Goal: Information Seeking & Learning: Learn about a topic

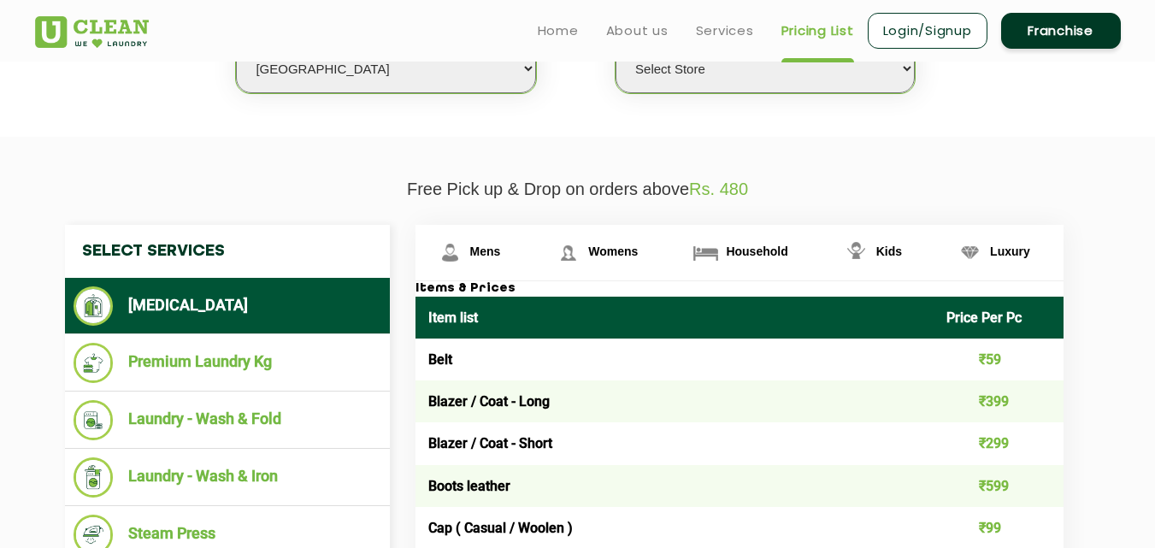
scroll to position [297, 0]
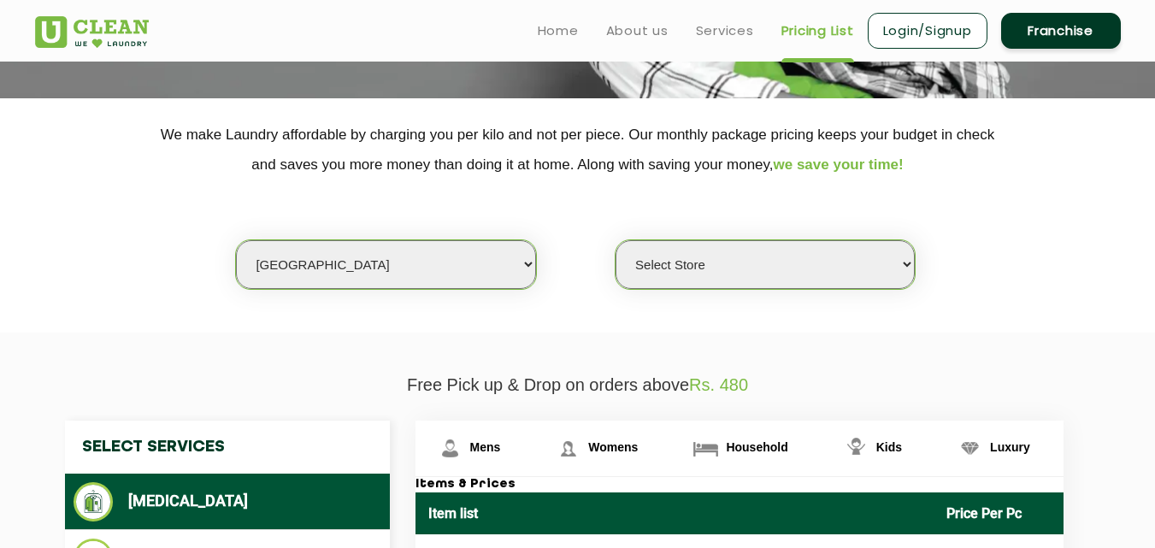
click at [298, 263] on select "Select city [GEOGRAPHIC_DATA] [GEOGRAPHIC_DATA] [GEOGRAPHIC_DATA] [GEOGRAPHIC_D…" at bounding box center [385, 264] width 299 height 49
select select "2"
click at [236, 240] on select "Select city [GEOGRAPHIC_DATA] [GEOGRAPHIC_DATA] [GEOGRAPHIC_DATA] [GEOGRAPHIC_D…" at bounding box center [385, 264] width 299 height 49
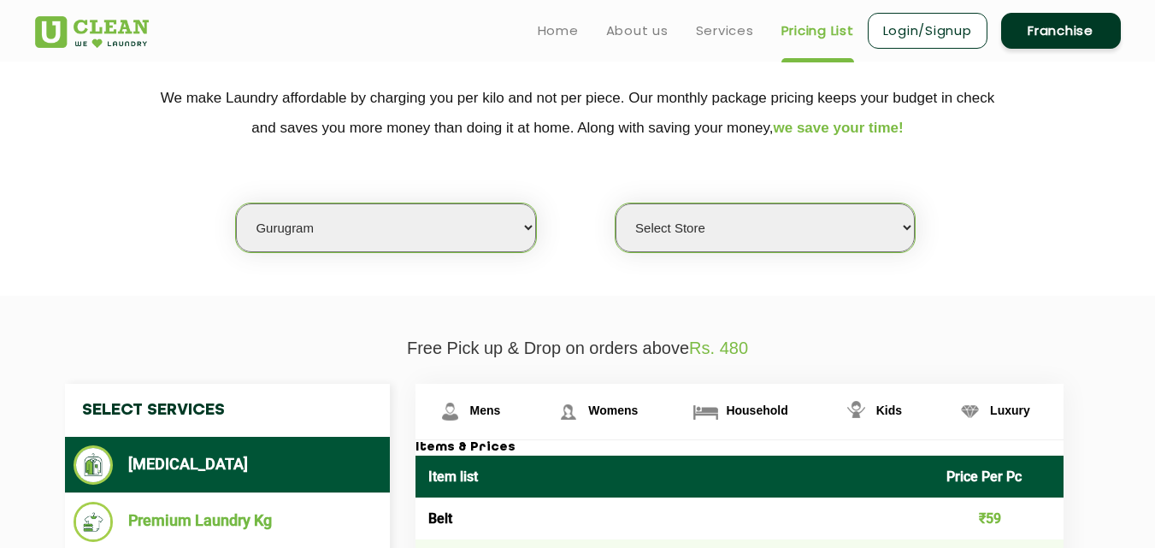
select select "0"
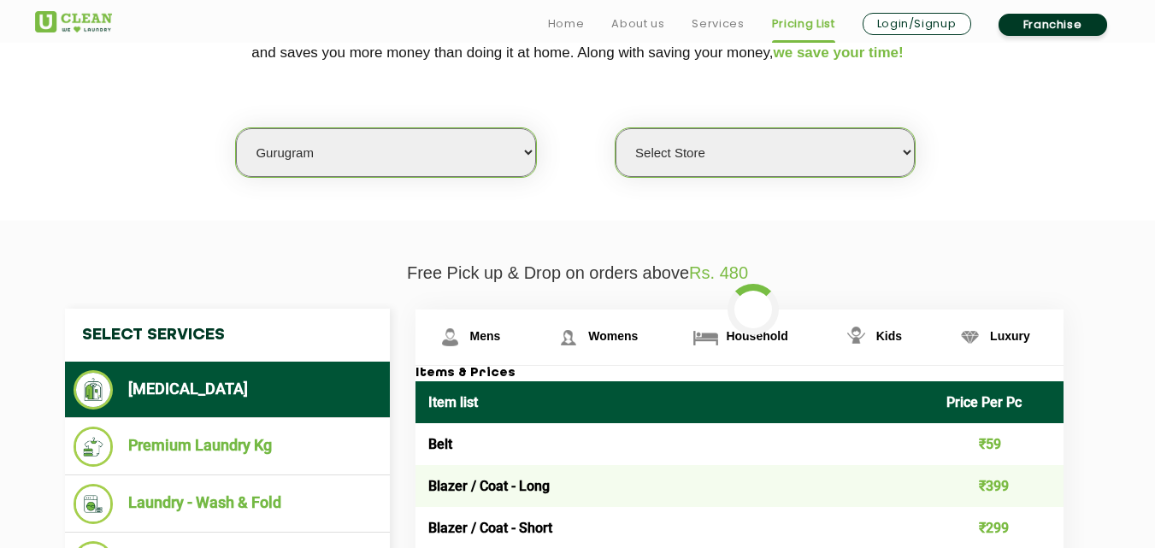
scroll to position [439, 0]
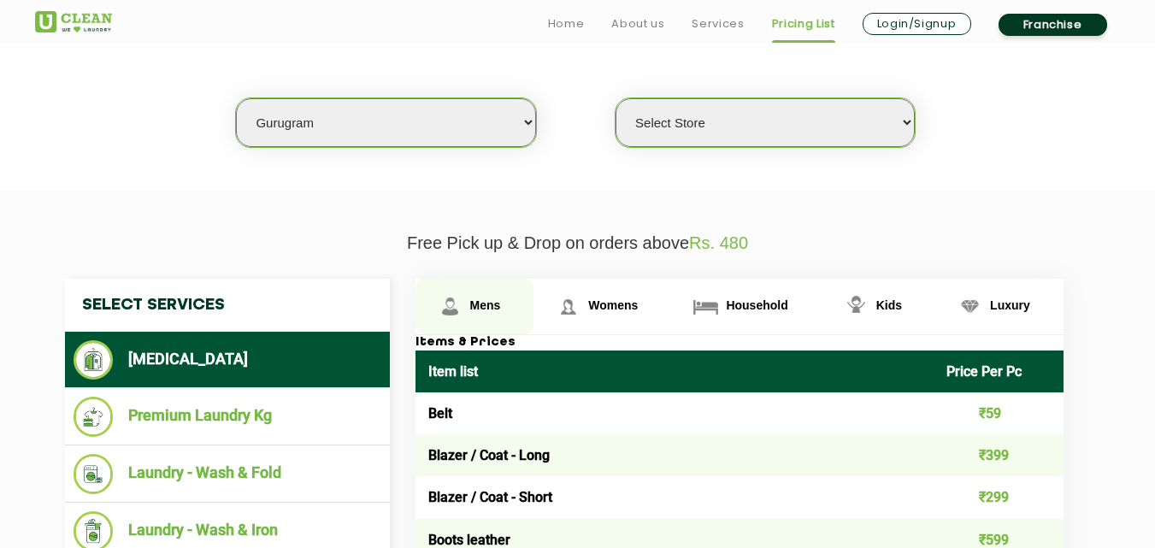
click at [488, 299] on span "Mens" at bounding box center [485, 305] width 31 height 14
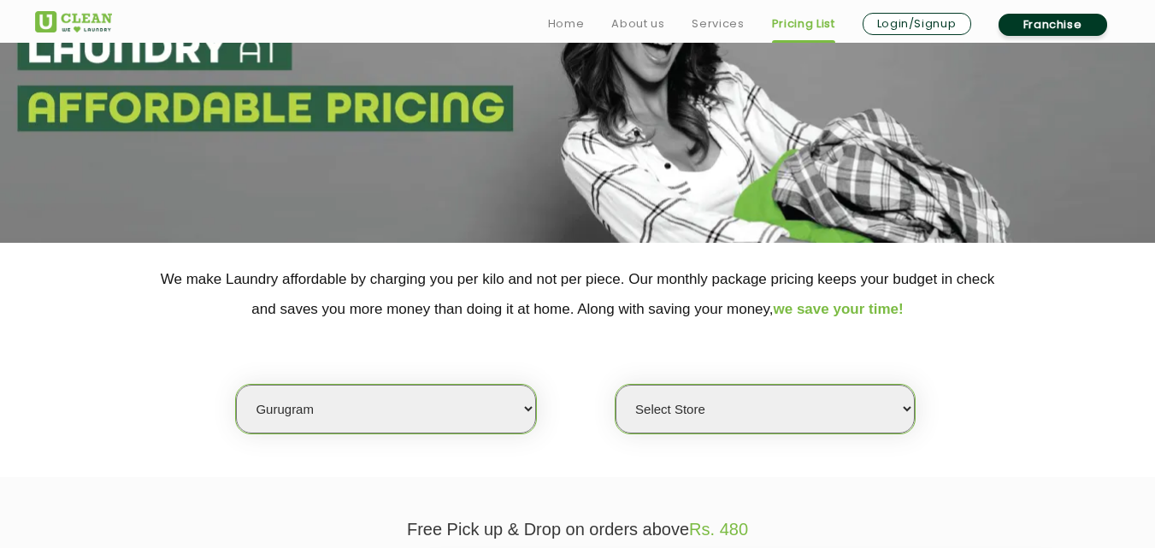
scroll to position [194, 0]
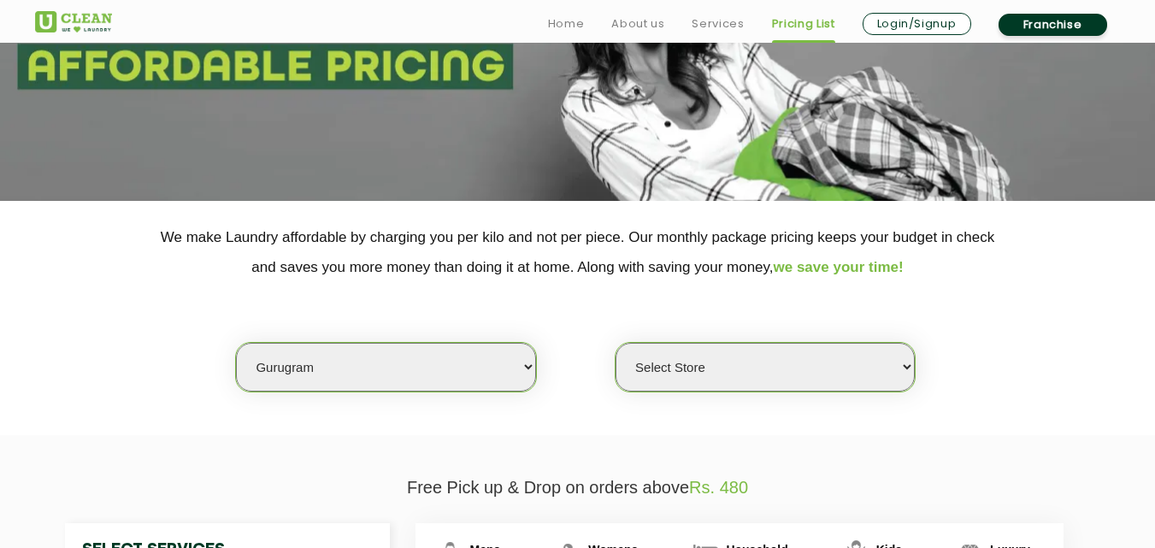
click at [329, 350] on select "Select city [GEOGRAPHIC_DATA] [GEOGRAPHIC_DATA] [GEOGRAPHIC_DATA] [GEOGRAPHIC_D…" at bounding box center [385, 367] width 299 height 49
select select "1"
click at [236, 343] on select "Select city [GEOGRAPHIC_DATA] [GEOGRAPHIC_DATA] [GEOGRAPHIC_DATA] [GEOGRAPHIC_D…" at bounding box center [385, 367] width 299 height 49
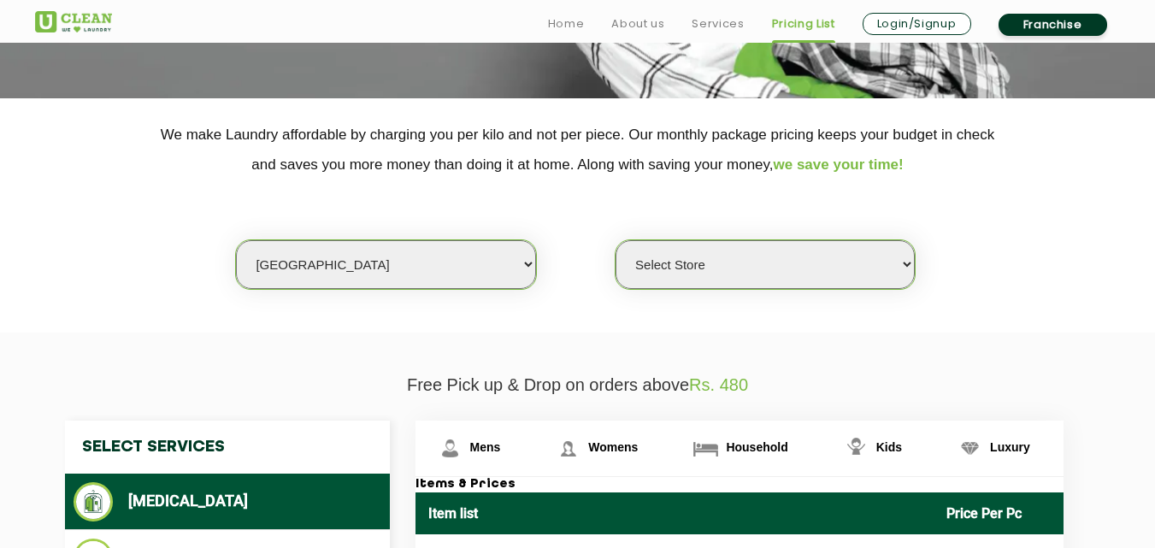
select select "0"
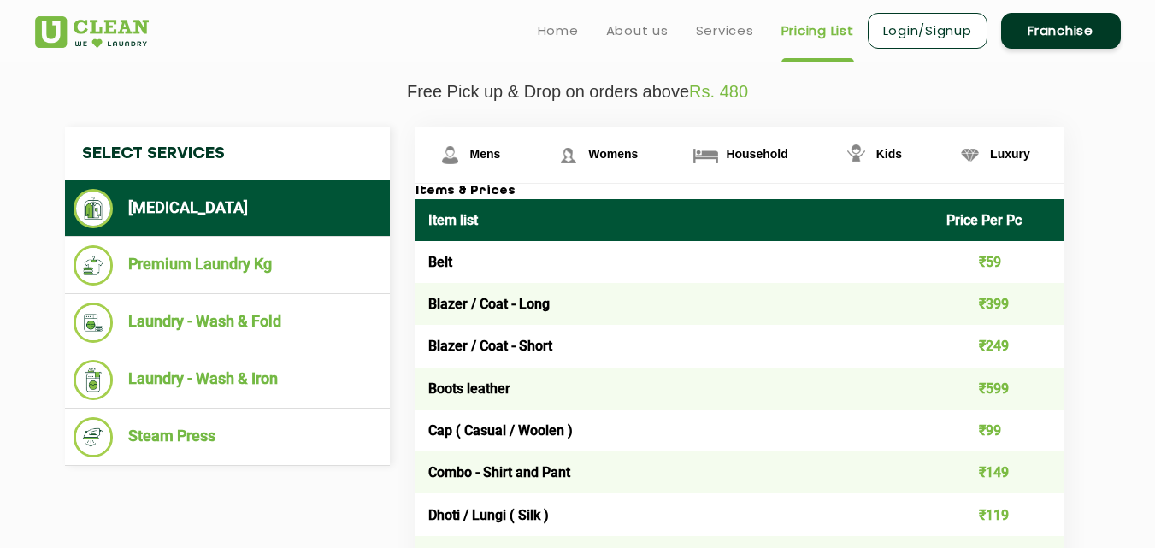
scroll to position [581, 0]
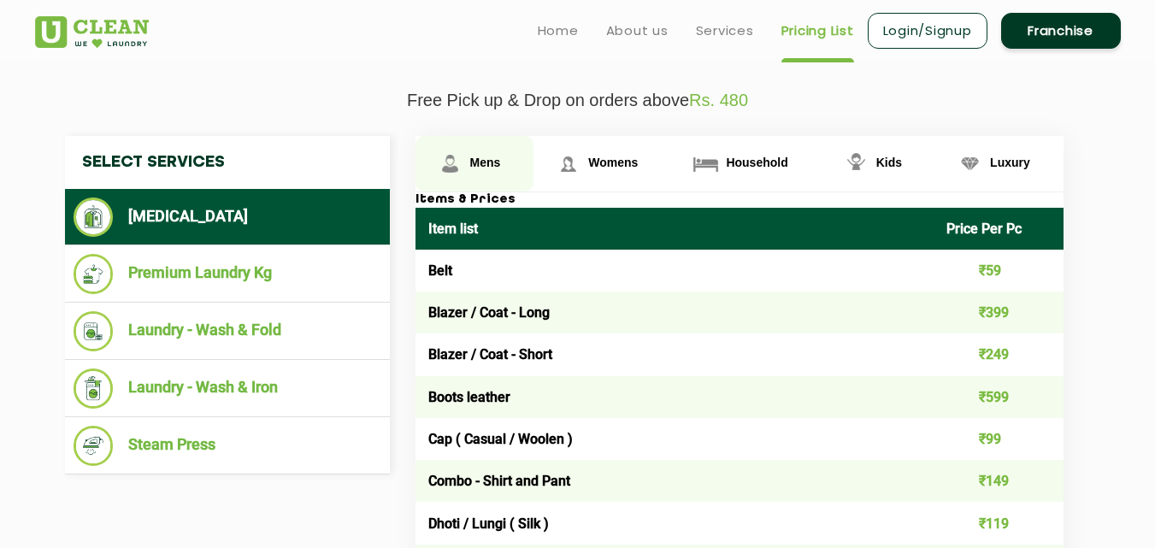
click at [467, 160] on link "Mens" at bounding box center [474, 164] width 119 height 56
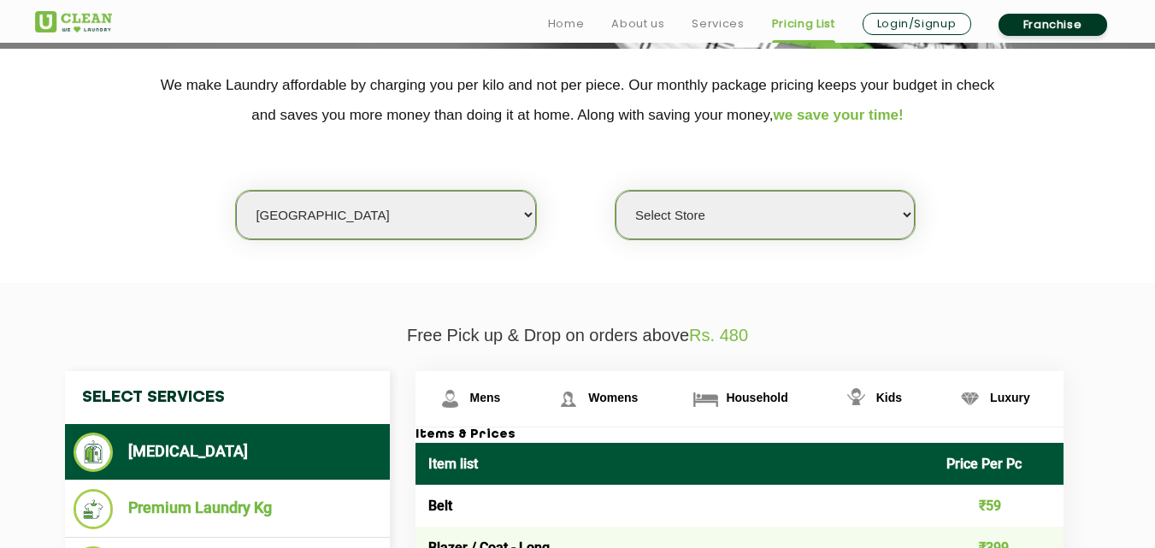
scroll to position [359, 0]
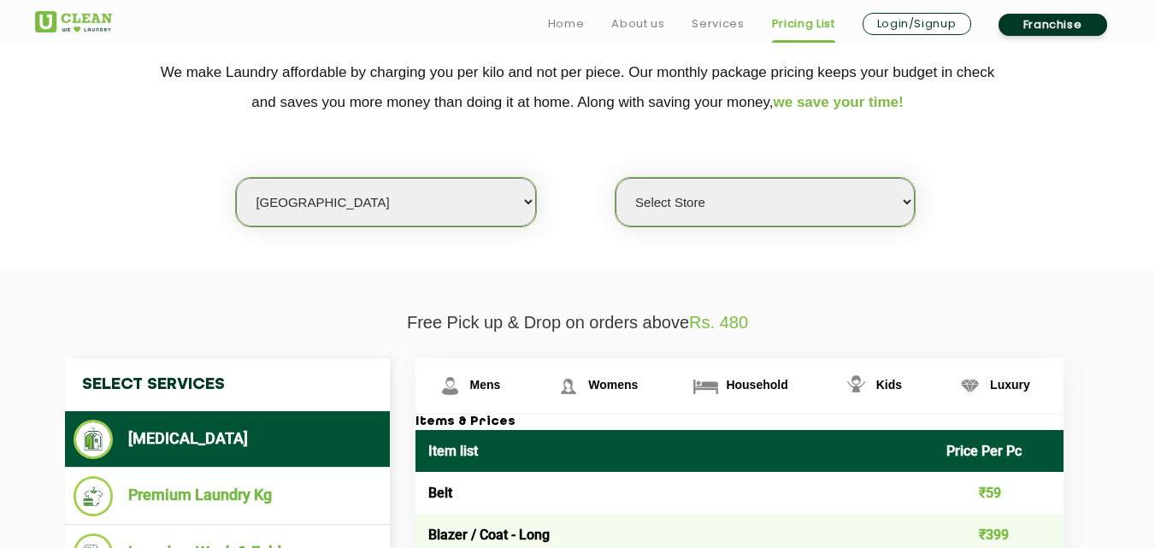
click at [392, 206] on select "Select city [GEOGRAPHIC_DATA] [GEOGRAPHIC_DATA] [GEOGRAPHIC_DATA] [GEOGRAPHIC_D…" at bounding box center [385, 202] width 299 height 49
select select "2"
click at [236, 178] on select "Select city [GEOGRAPHIC_DATA] [GEOGRAPHIC_DATA] [GEOGRAPHIC_DATA] [GEOGRAPHIC_D…" at bounding box center [385, 202] width 299 height 49
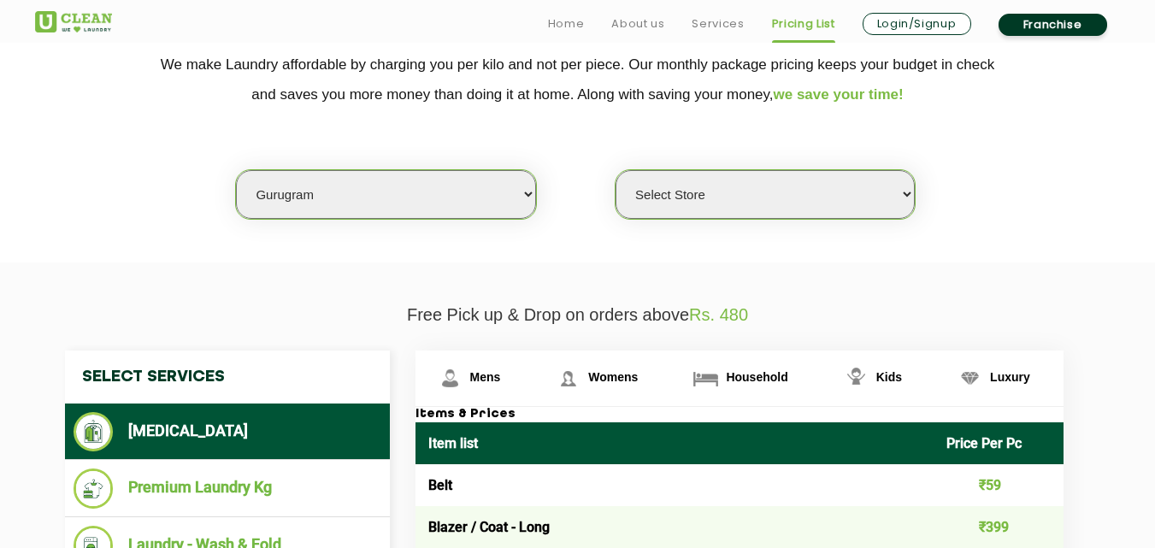
select select "0"
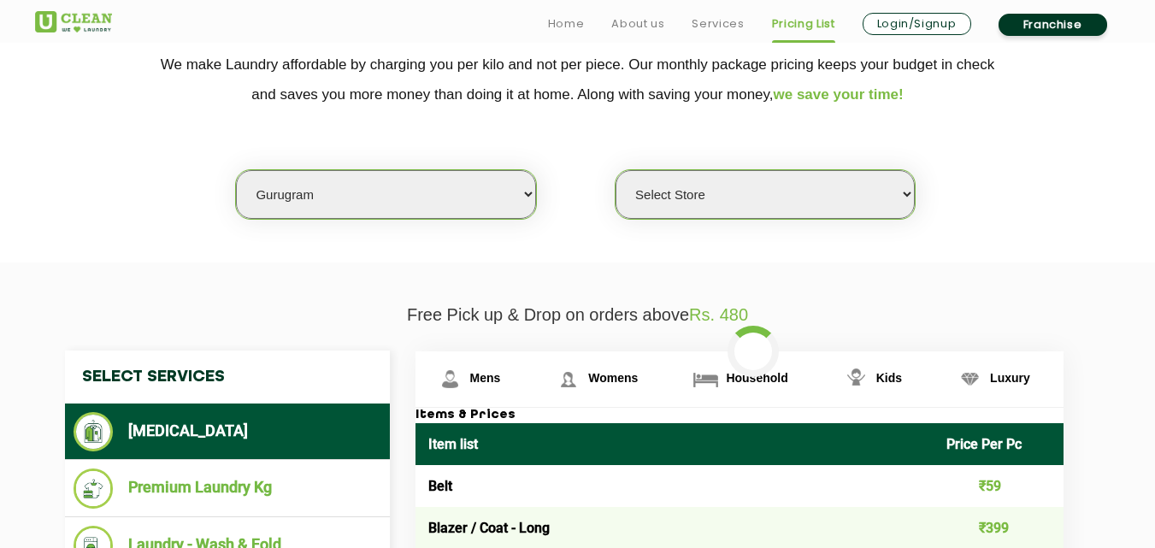
scroll to position [376, 0]
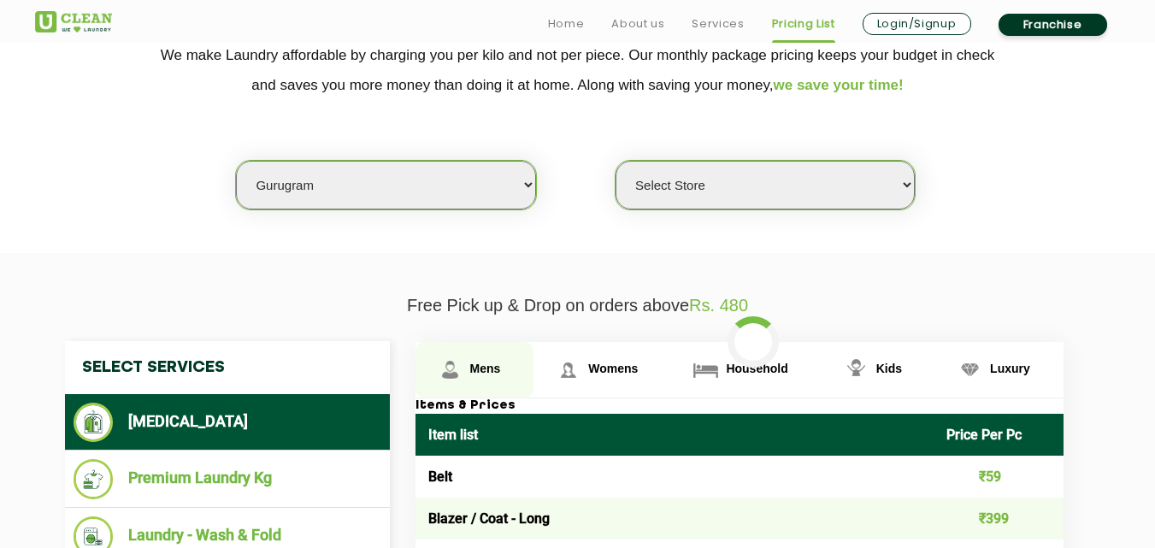
click at [476, 378] on link "Mens" at bounding box center [474, 370] width 119 height 56
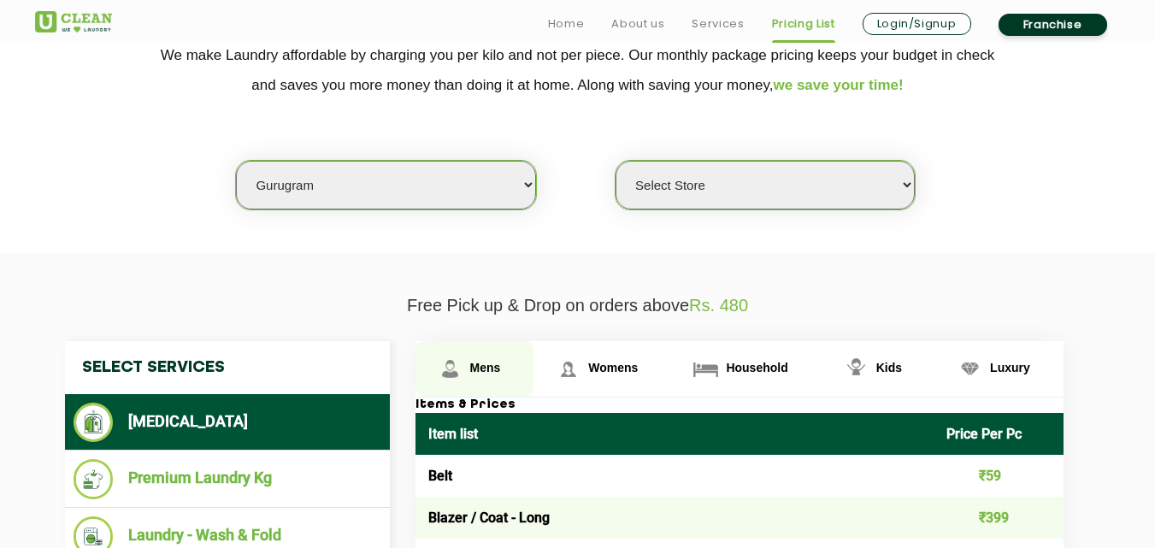
click at [476, 378] on link "Mens" at bounding box center [474, 369] width 119 height 56
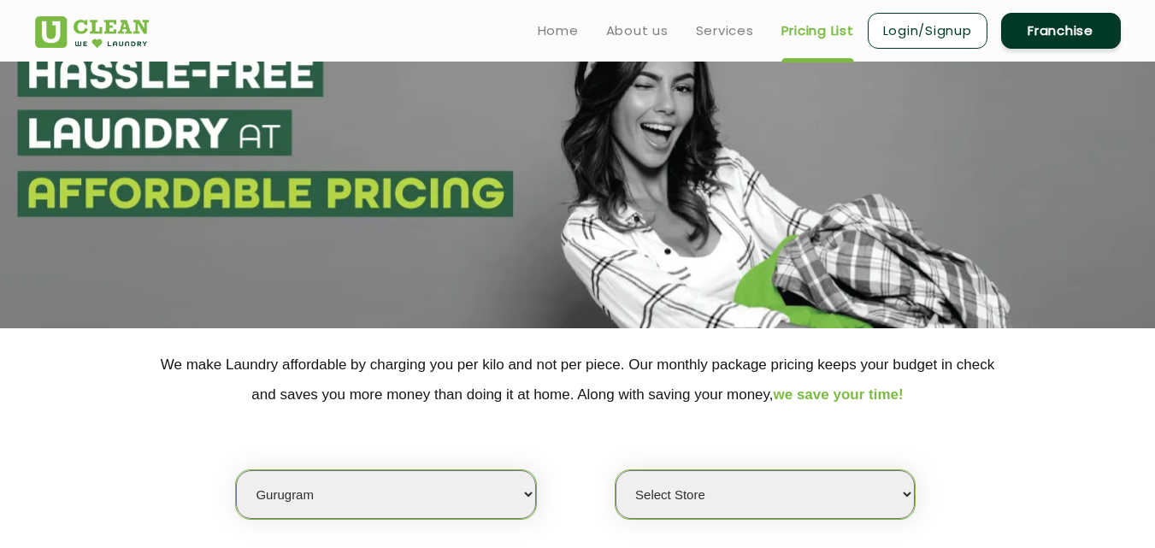
scroll to position [0, 0]
